Goal: Task Accomplishment & Management: Use online tool/utility

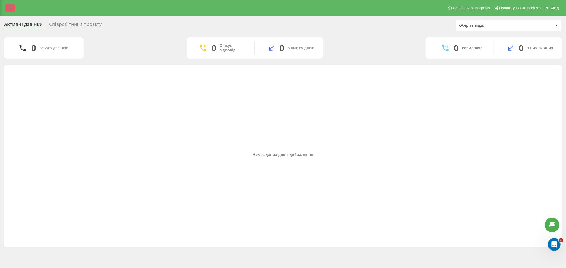
click at [12, 9] on link at bounding box center [10, 7] width 10 height 7
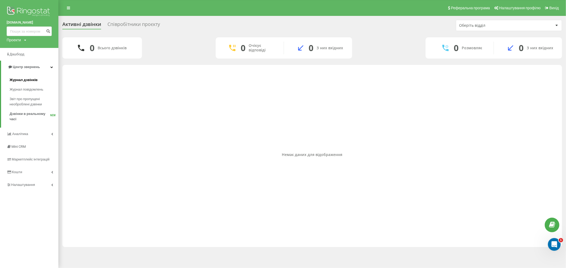
click at [30, 77] on link "Журнал дзвінків" at bounding box center [34, 80] width 49 height 10
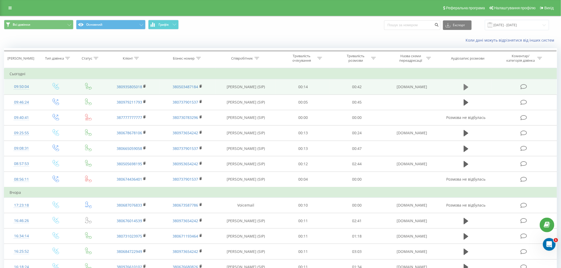
click at [465, 86] on icon at bounding box center [466, 87] width 5 height 6
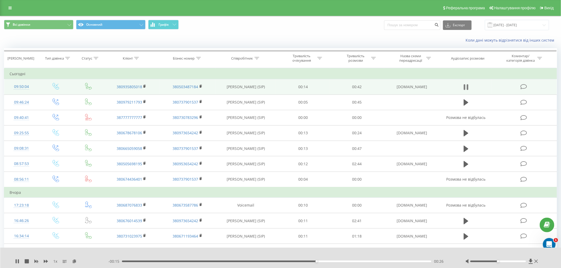
click at [465, 86] on icon at bounding box center [465, 87] width 2 height 6
